Goal: Check status: Check status

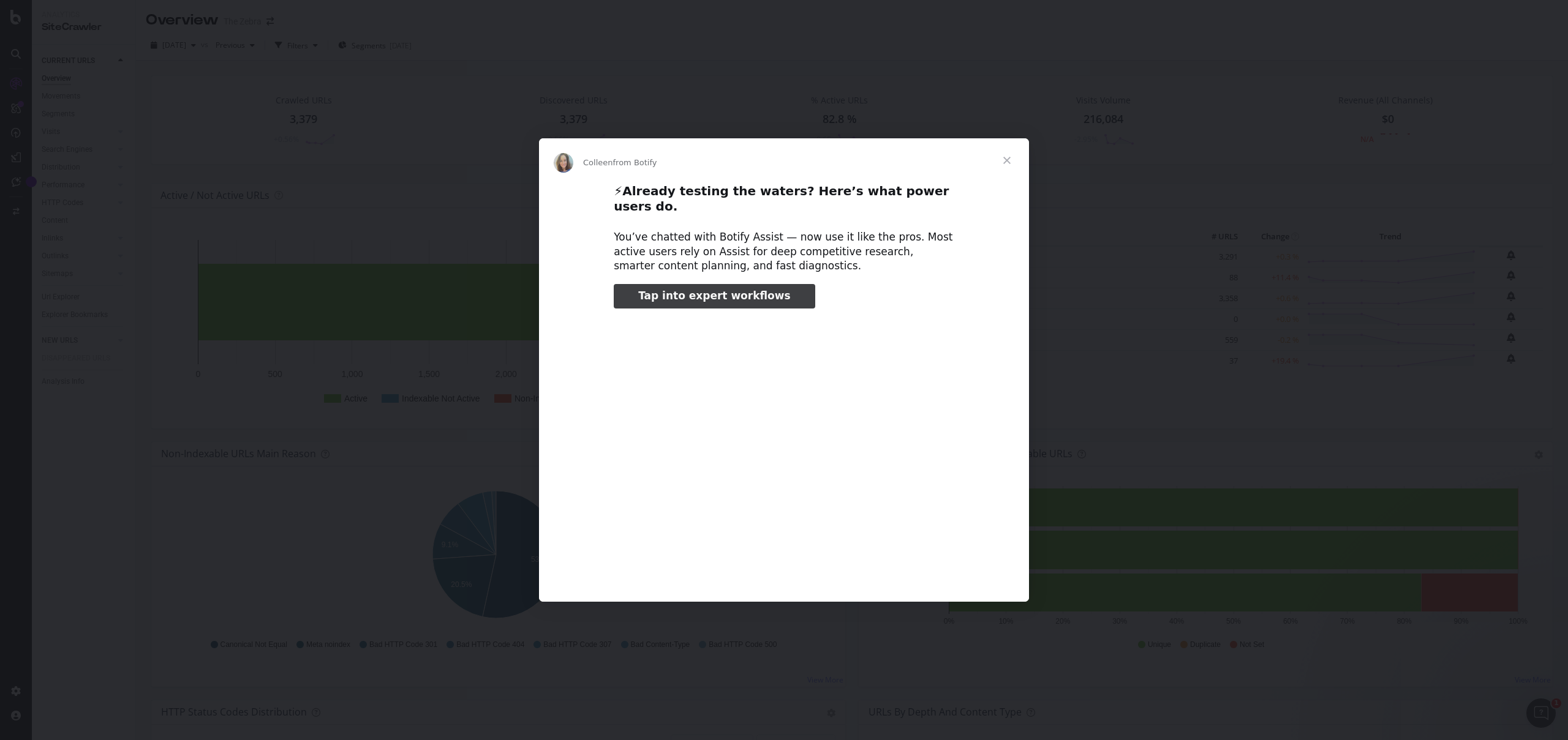
type input "52828"
click at [1002, 170] on span "Close" at bounding box center [1007, 160] width 44 height 44
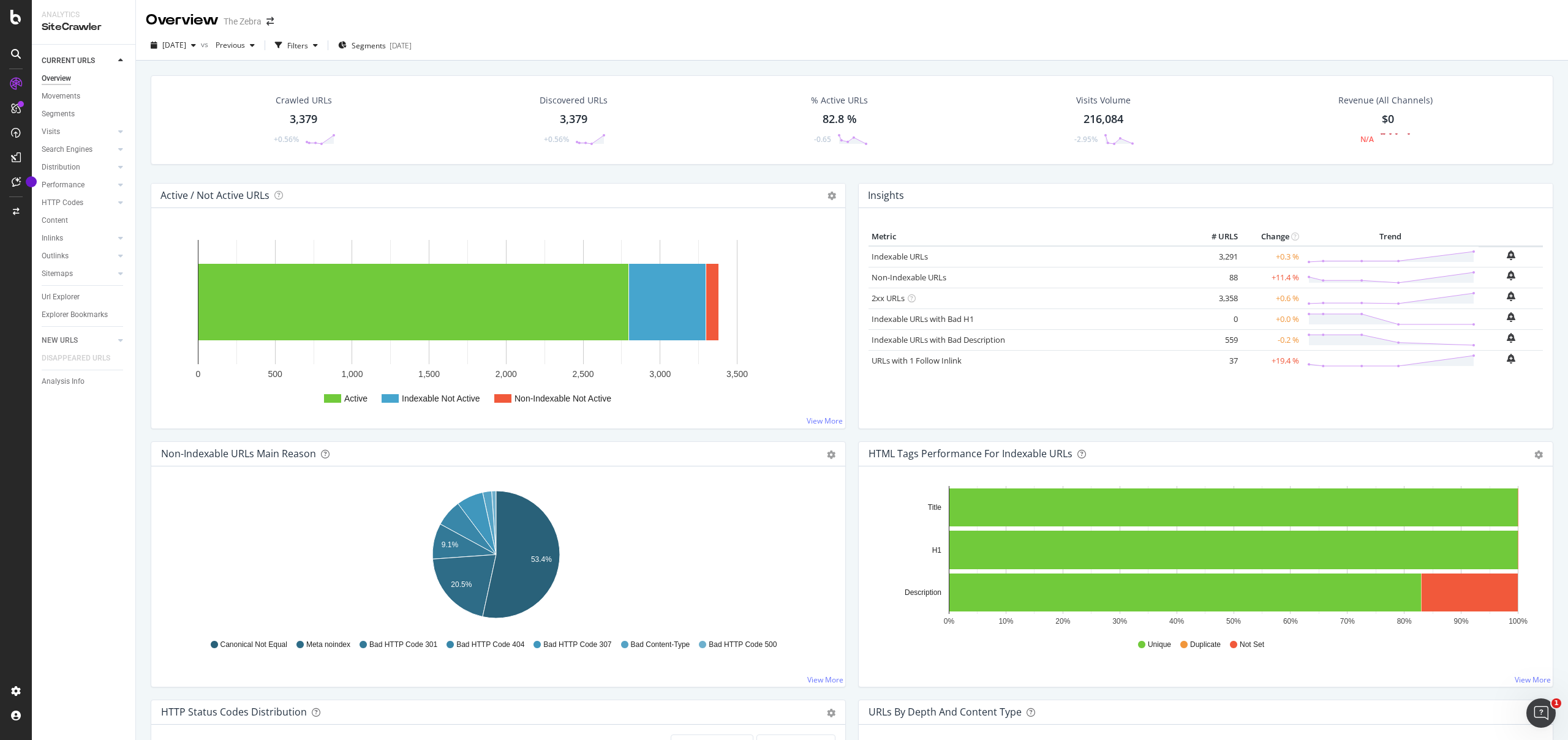
click at [636, 180] on div "Crawled URLs 3,379 +0.56% Discovered URLs 3,379 +0.56% % Active URLs 82.8 % -0.…" at bounding box center [851, 129] width 1415 height 108
click at [66, 498] on div "CURRENT URLS Overview Movements Segments Visits Analysis Orphan URLs Search Eng…" at bounding box center [83, 392] width 103 height 696
click at [96, 457] on div "CURRENT URLS Overview Movements Segments Visits Analysis Orphan URLs Search Eng…" at bounding box center [83, 392] width 103 height 696
click at [852, 471] on div "HTML Tags Performance for Indexable URLs Bar Bar (by Percentage) Table Export a…" at bounding box center [1206, 570] width 708 height 258
